Goal: Task Accomplishment & Management: Use online tool/utility

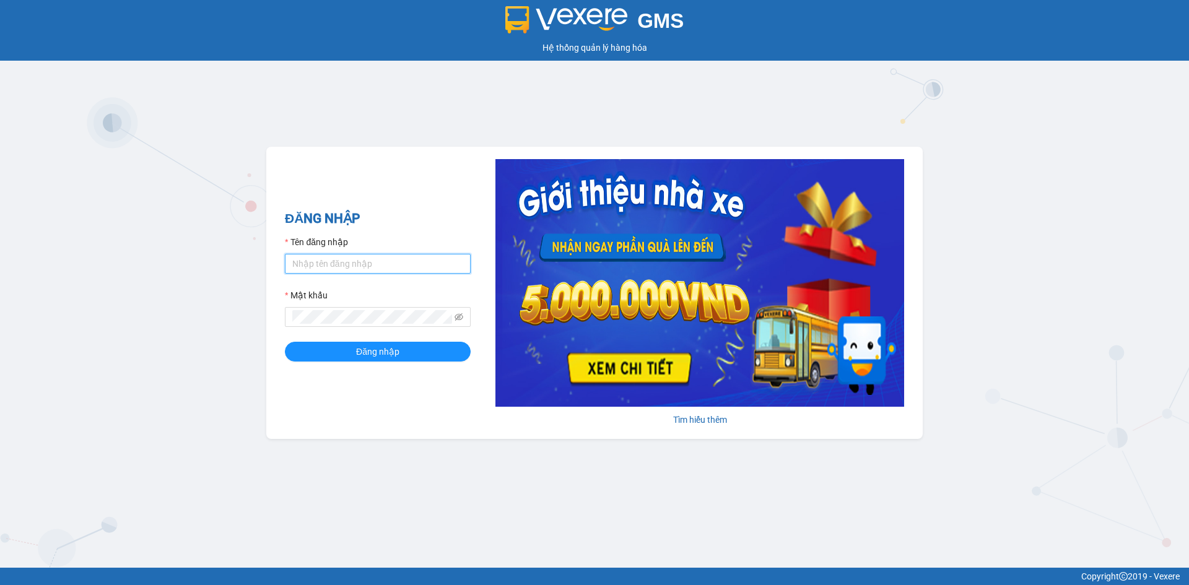
click at [368, 261] on input "Tên đăng nhập" at bounding box center [378, 264] width 186 height 20
type input "hongphuc.tienoanh"
click at [285, 342] on button "Đăng nhập" at bounding box center [378, 352] width 186 height 20
